Goal: Book appointment/travel/reservation

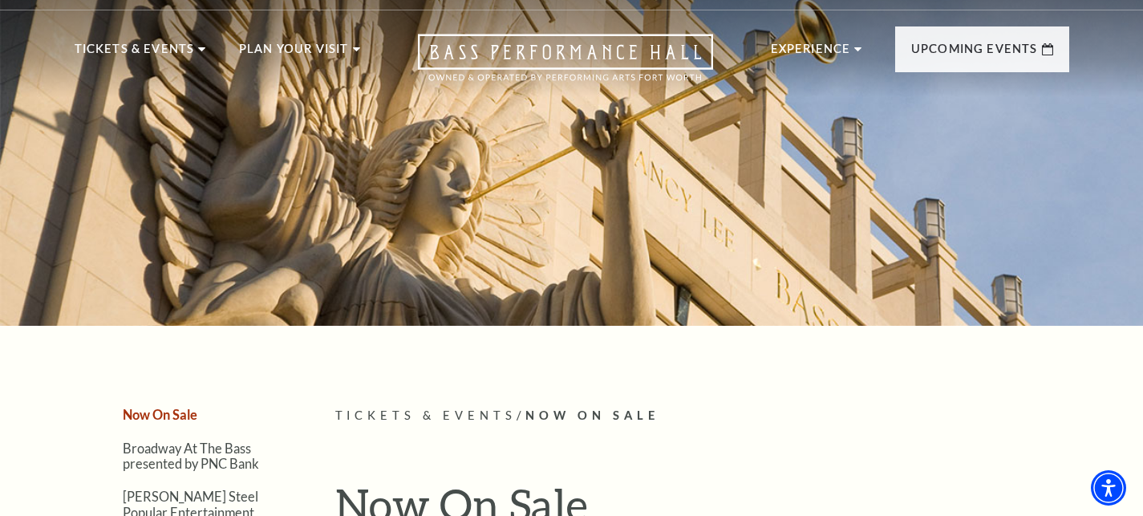
scroll to position [31, 0]
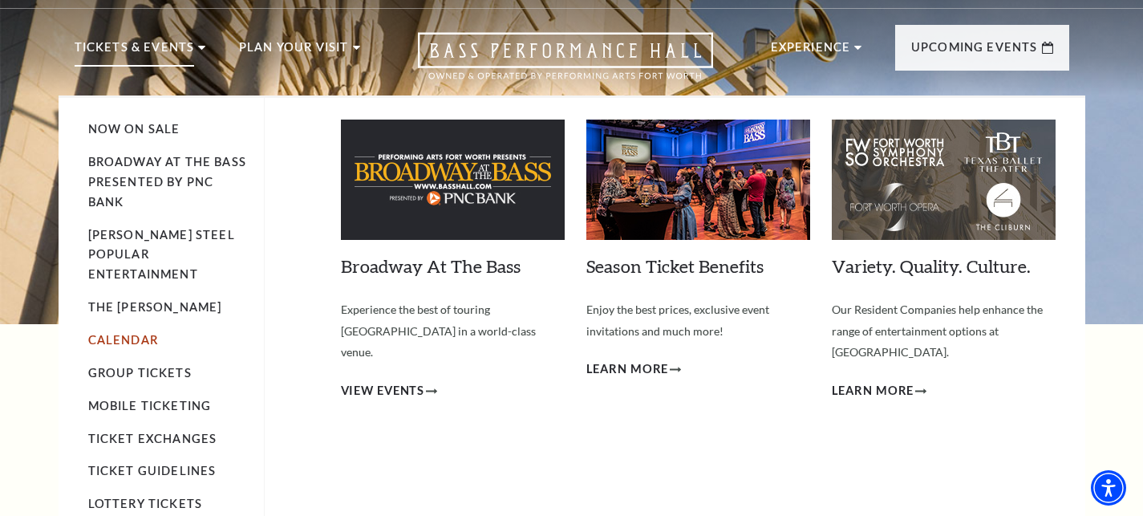
click at [131, 333] on link "Calendar" at bounding box center [123, 340] width 70 height 14
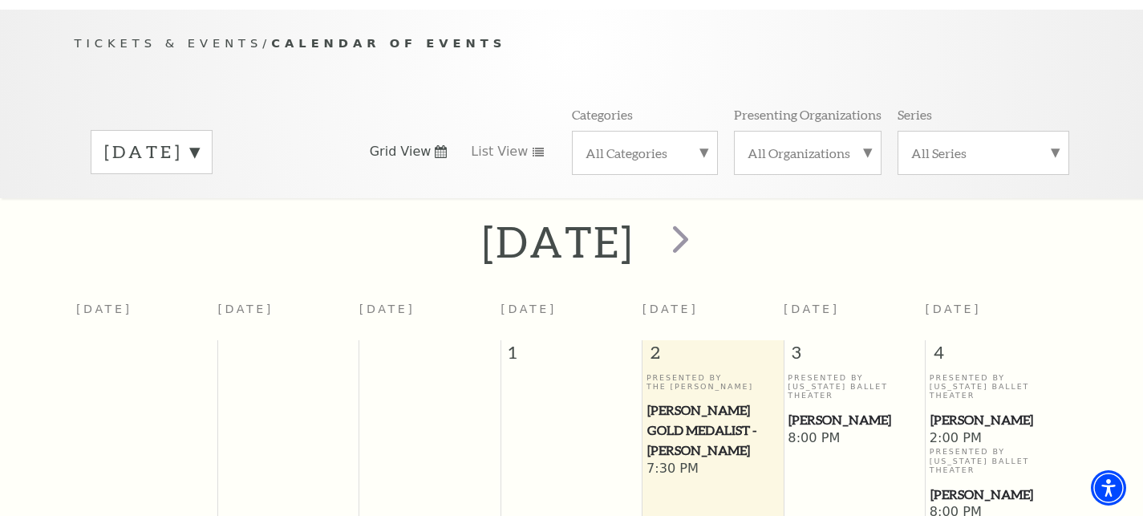
scroll to position [142, 0]
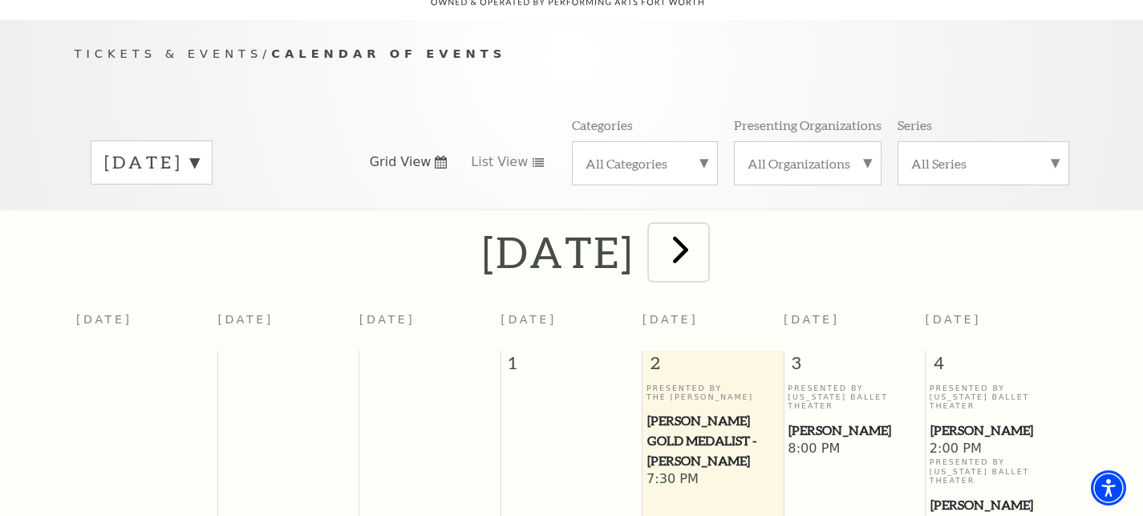
click at [704, 240] on span "next" at bounding box center [681, 249] width 46 height 46
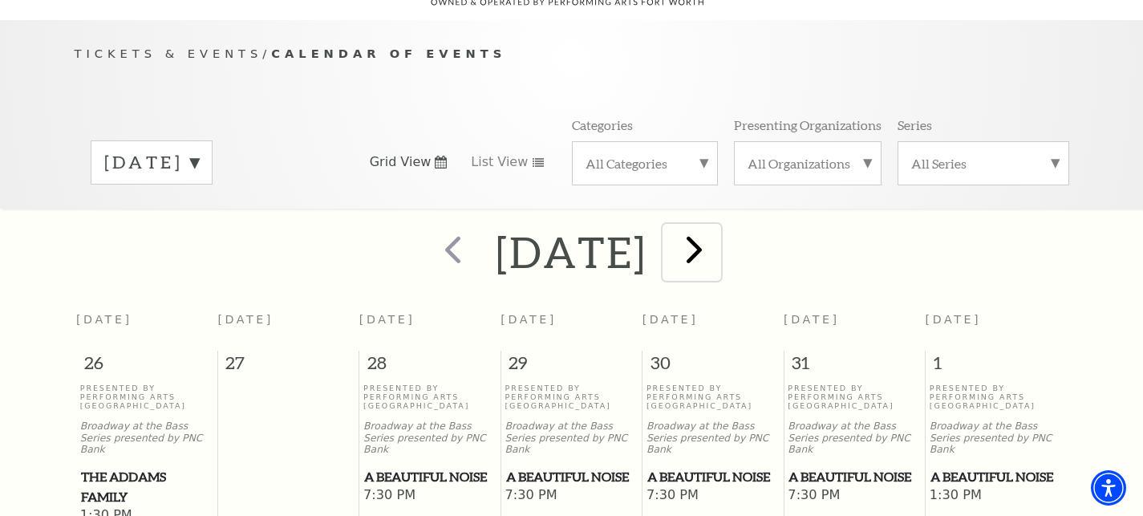
click at [721, 240] on button "next" at bounding box center [692, 252] width 59 height 57
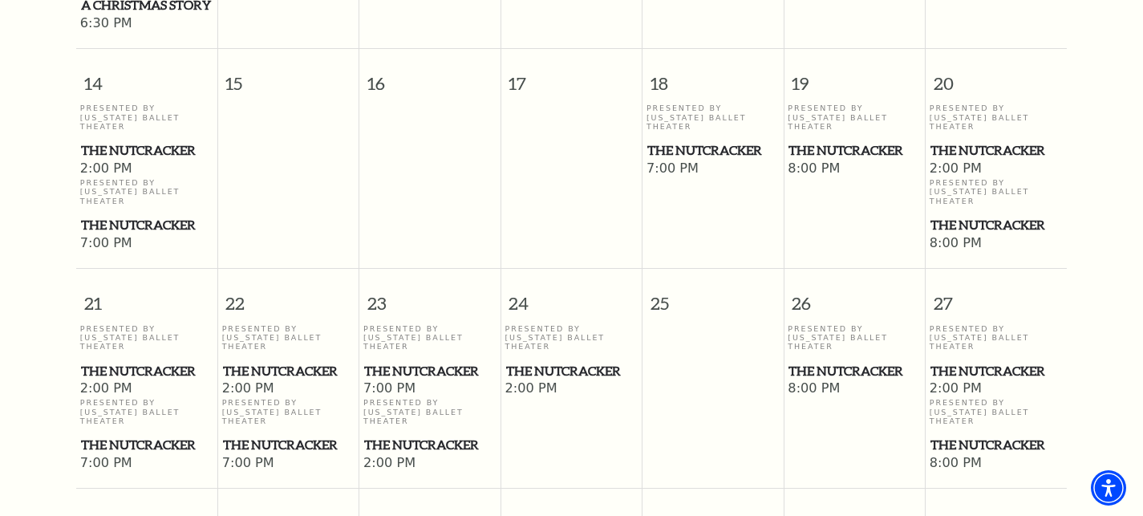
scroll to position [1086, 0]
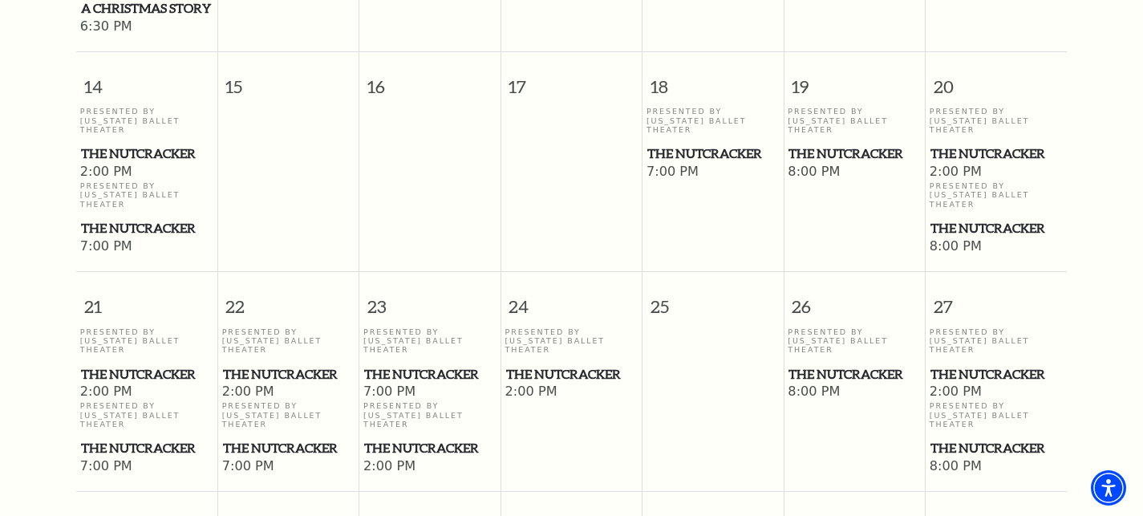
click at [951, 144] on span "The Nutcracker" at bounding box center [997, 154] width 132 height 20
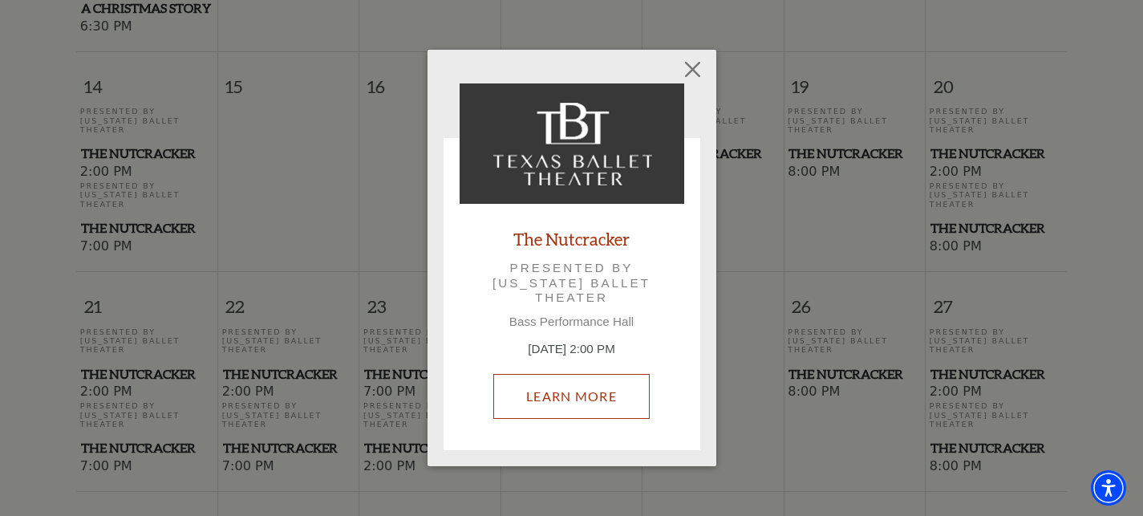
click at [555, 396] on link "Learn More" at bounding box center [571, 396] width 156 height 45
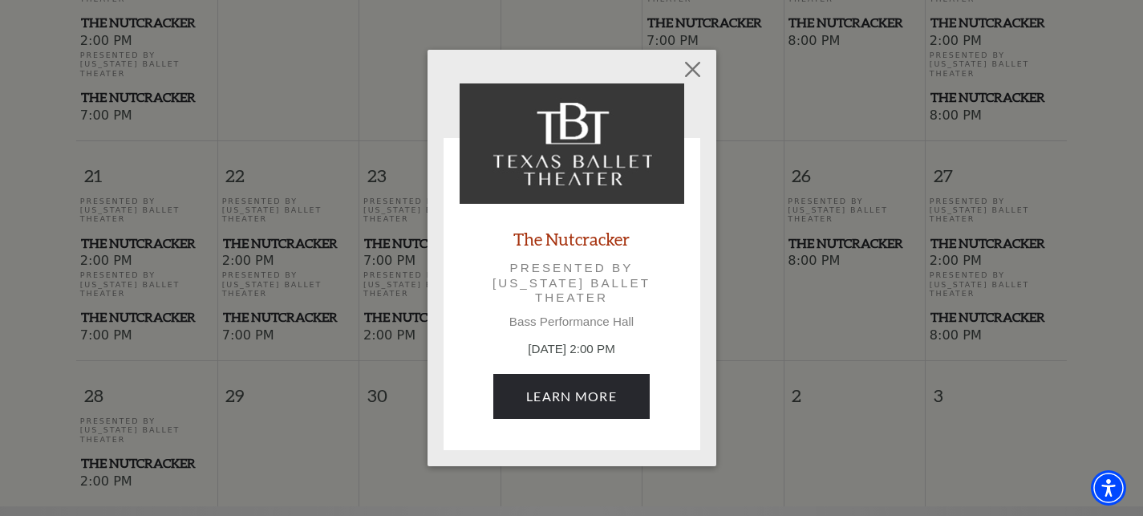
scroll to position [1225, 0]
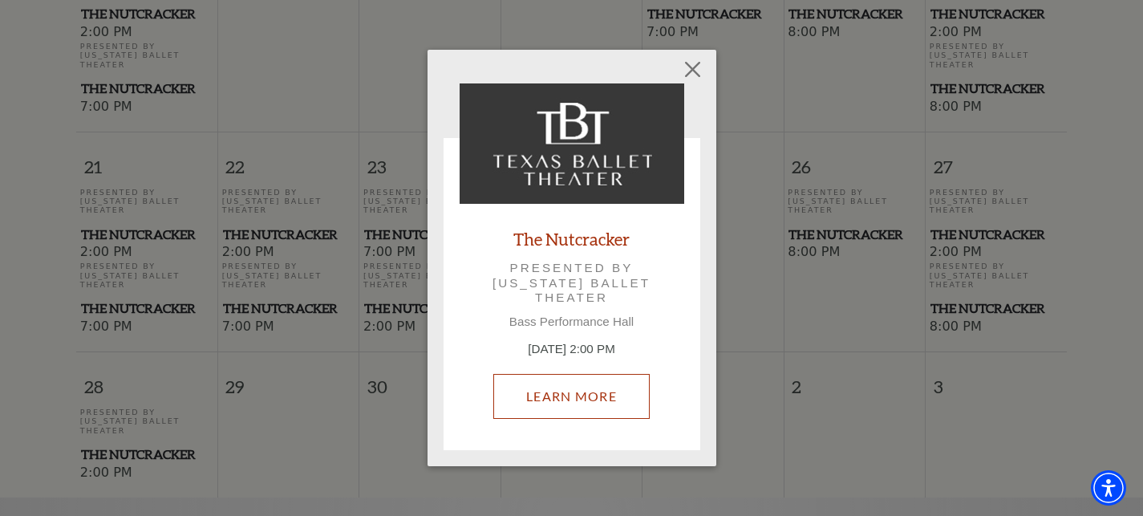
click at [573, 400] on link "Learn More" at bounding box center [571, 396] width 156 height 45
